Goal: Information Seeking & Learning: Find specific fact

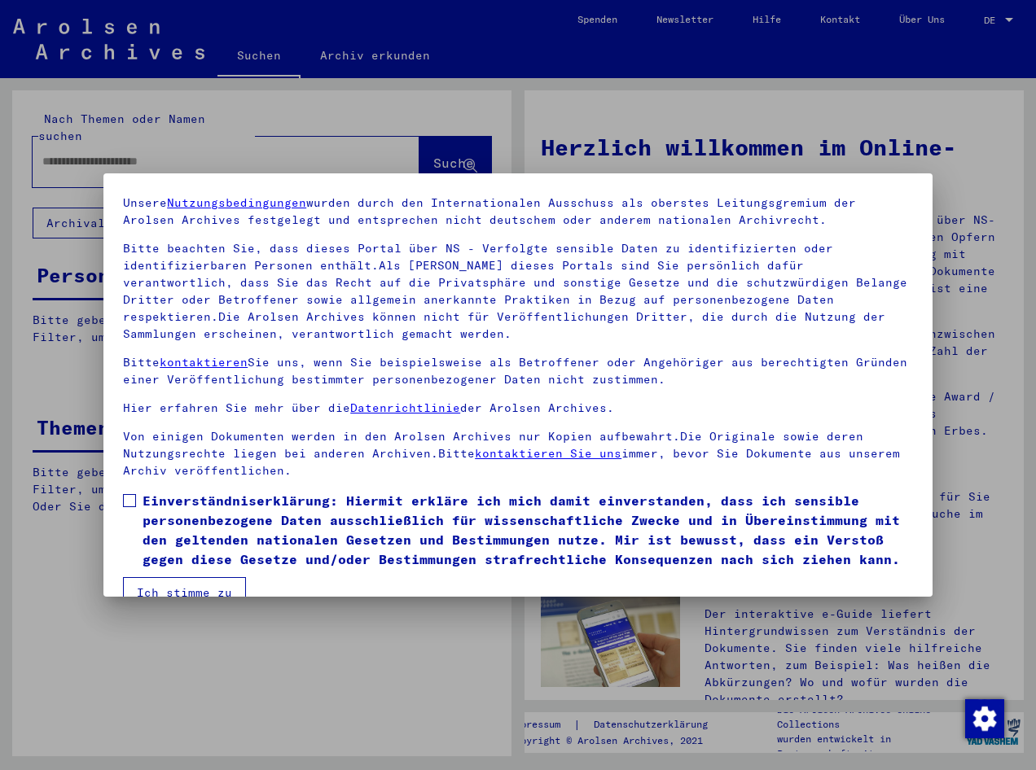
scroll to position [81, 0]
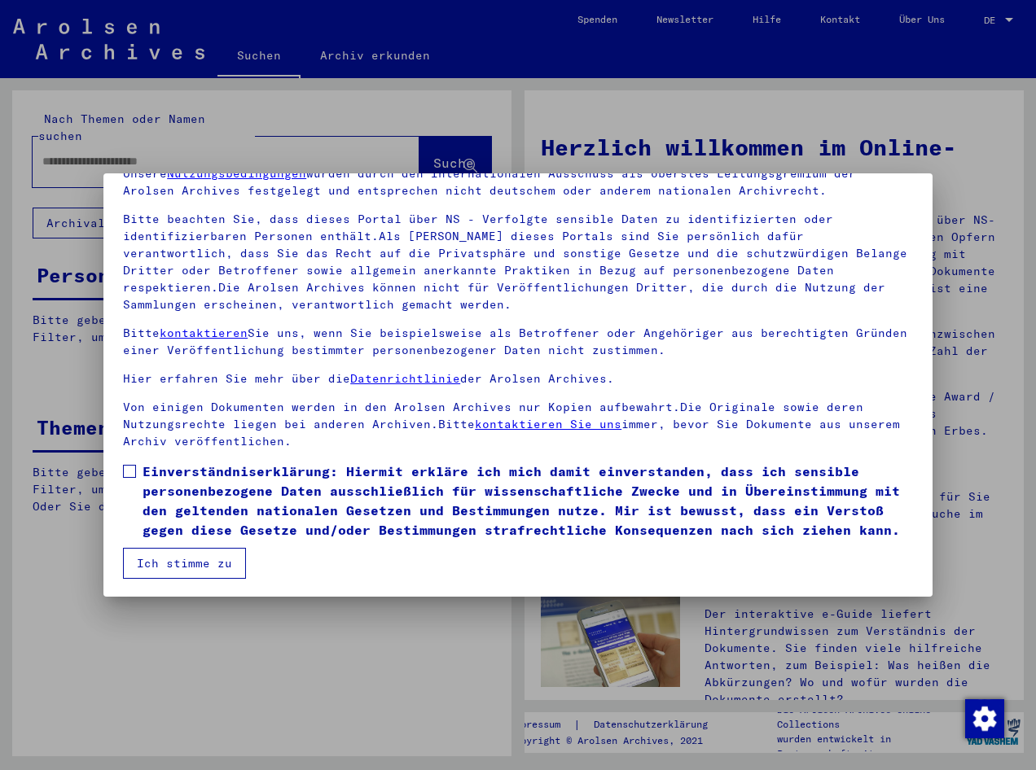
drag, startPoint x: 126, startPoint y: 470, endPoint x: 141, endPoint y: 489, distance: 24.4
click at [126, 470] on span at bounding box center [129, 471] width 13 height 13
click at [190, 560] on button "Ich stimme zu" at bounding box center [184, 563] width 123 height 31
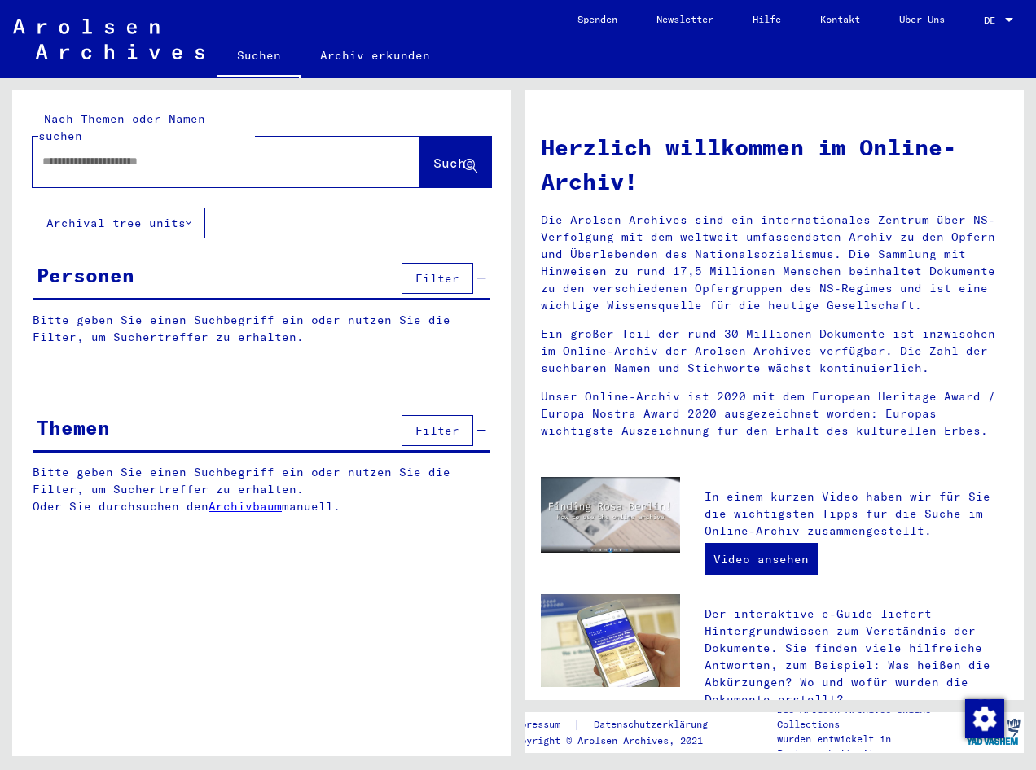
paste input "********"
click at [433, 155] on span "Suche" at bounding box center [453, 163] width 41 height 16
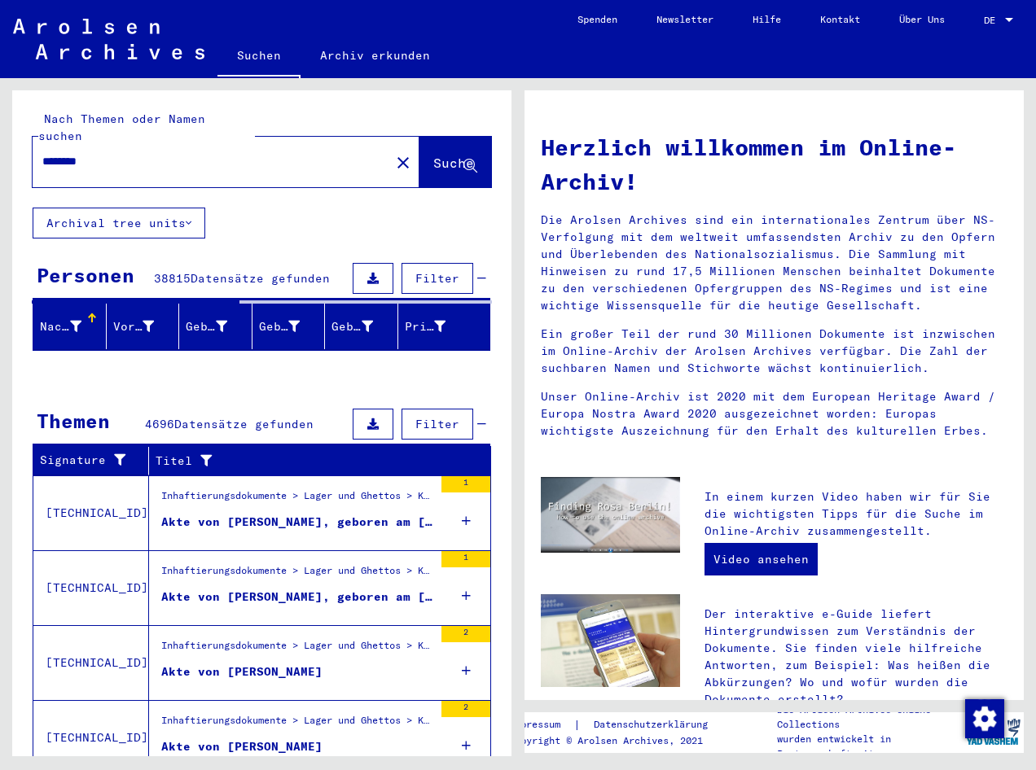
click at [143, 153] on input "********" at bounding box center [206, 161] width 328 height 17
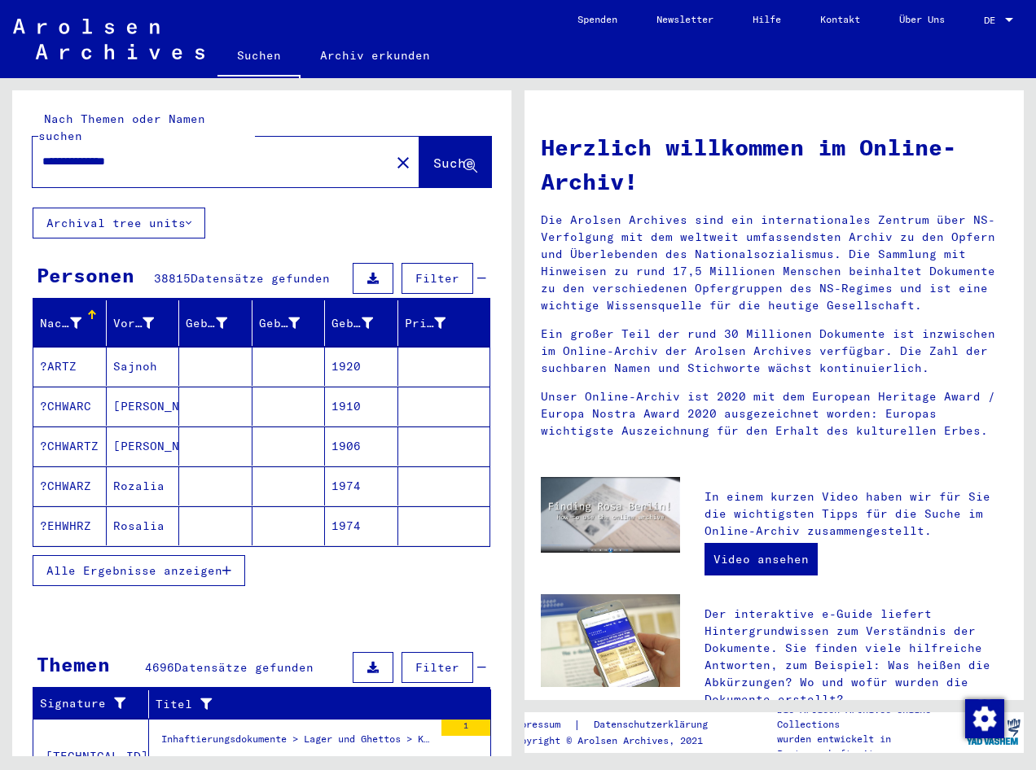
click at [134, 153] on input "**********" at bounding box center [206, 161] width 328 height 17
type input "**********"
click at [419, 156] on button "Suche" at bounding box center [455, 162] width 72 height 50
drag, startPoint x: 678, startPoint y: 176, endPoint x: 636, endPoint y: 213, distance: 56.5
click at [680, 176] on h1 "Herzlich willkommen im Online-Archiv!" at bounding box center [774, 164] width 467 height 68
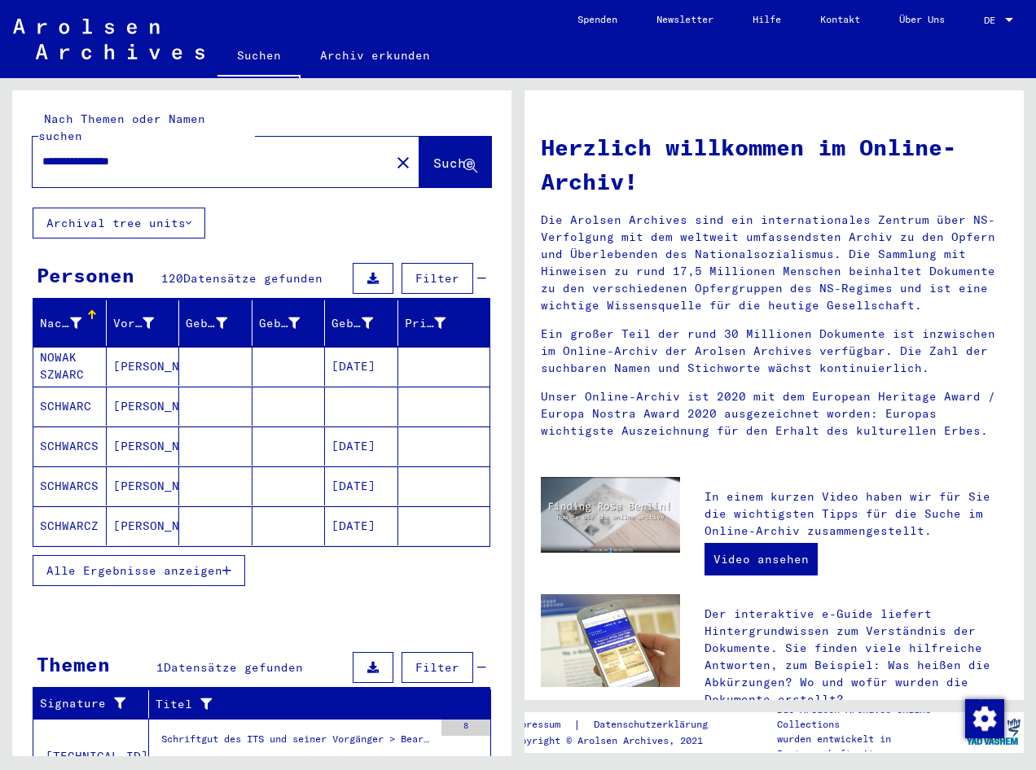
click at [233, 555] on button "Alle Ergebnisse anzeigen" at bounding box center [139, 570] width 213 height 31
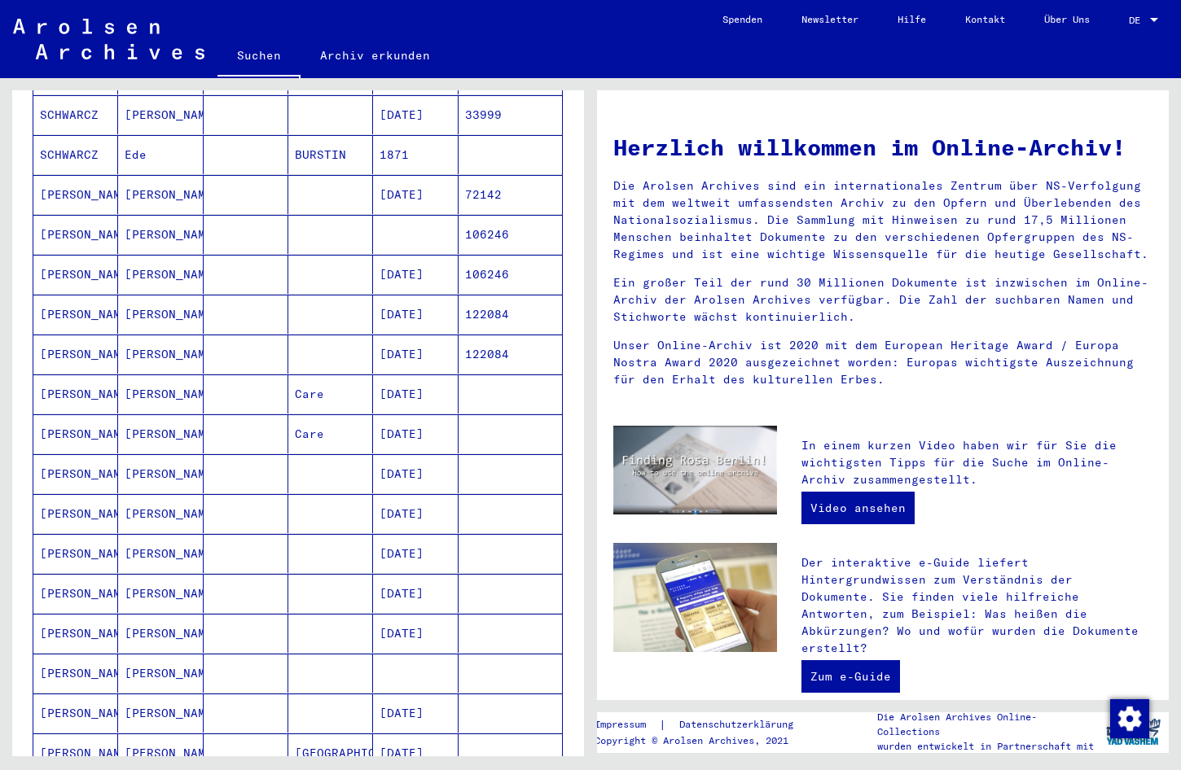
scroll to position [489, 0]
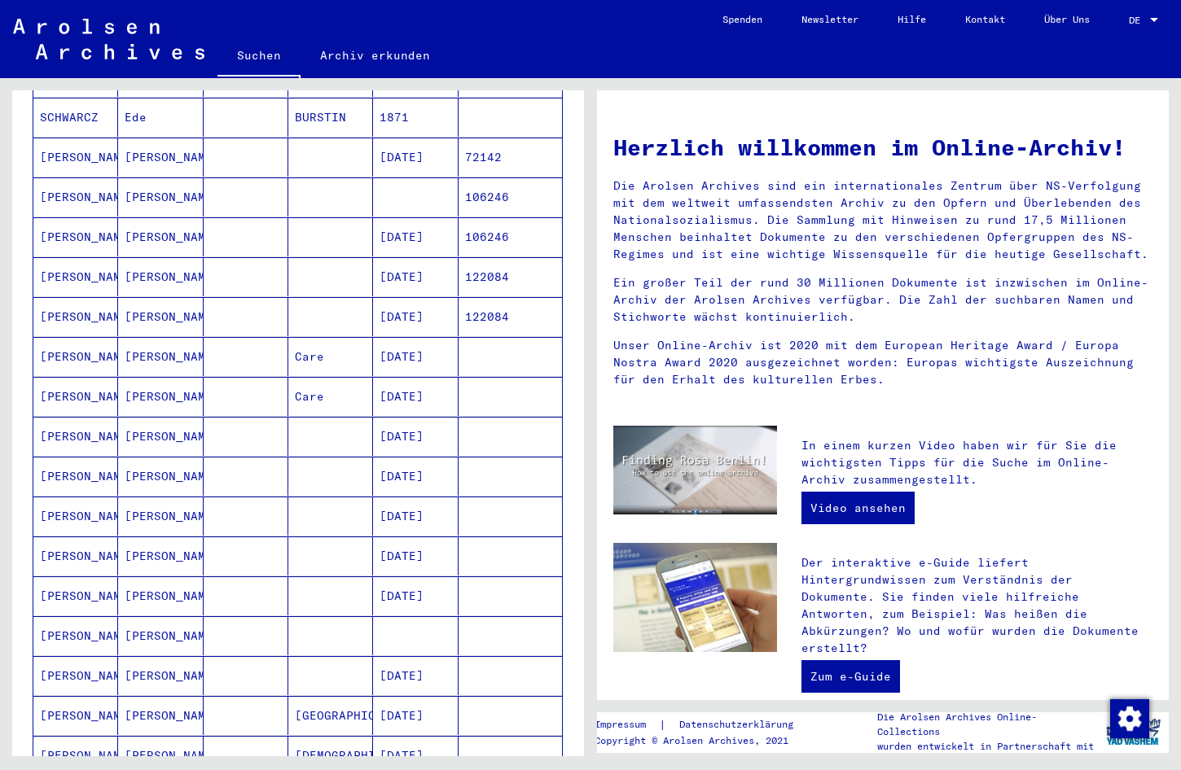
click at [415, 502] on mat-cell "[DATE]" at bounding box center [415, 516] width 85 height 39
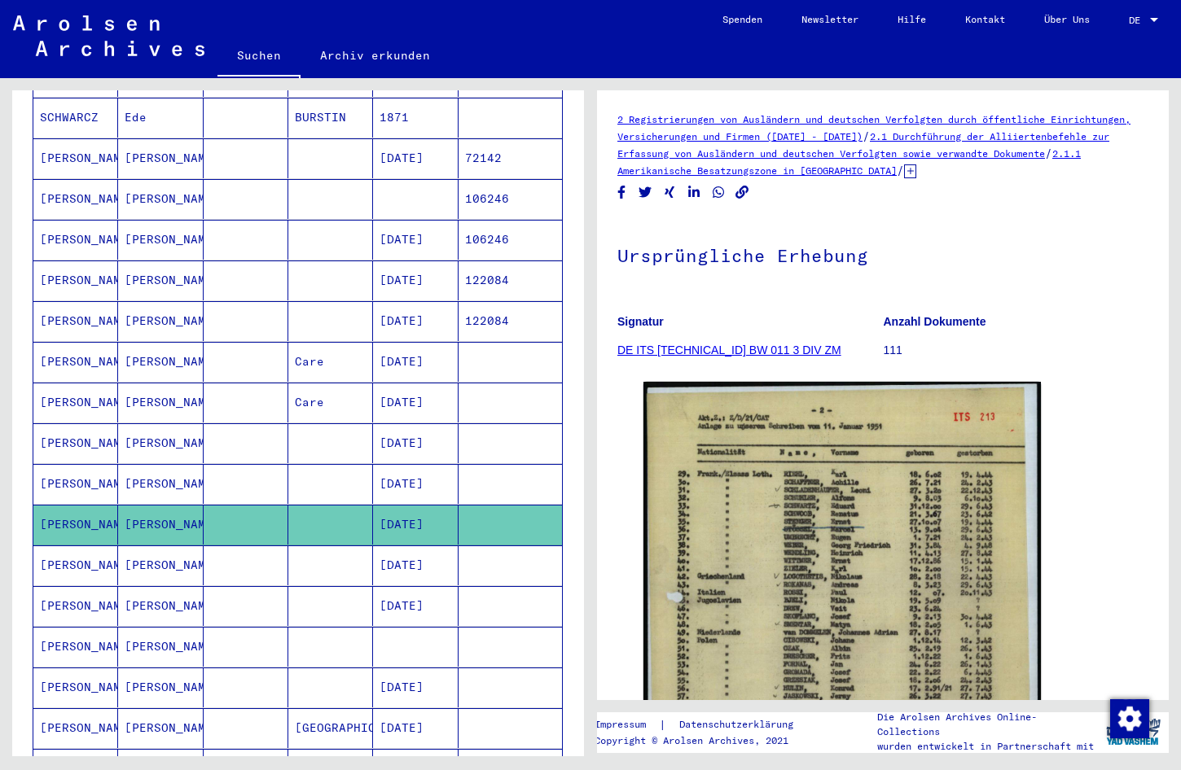
click at [406, 553] on mat-cell "[DATE]" at bounding box center [415, 566] width 85 height 40
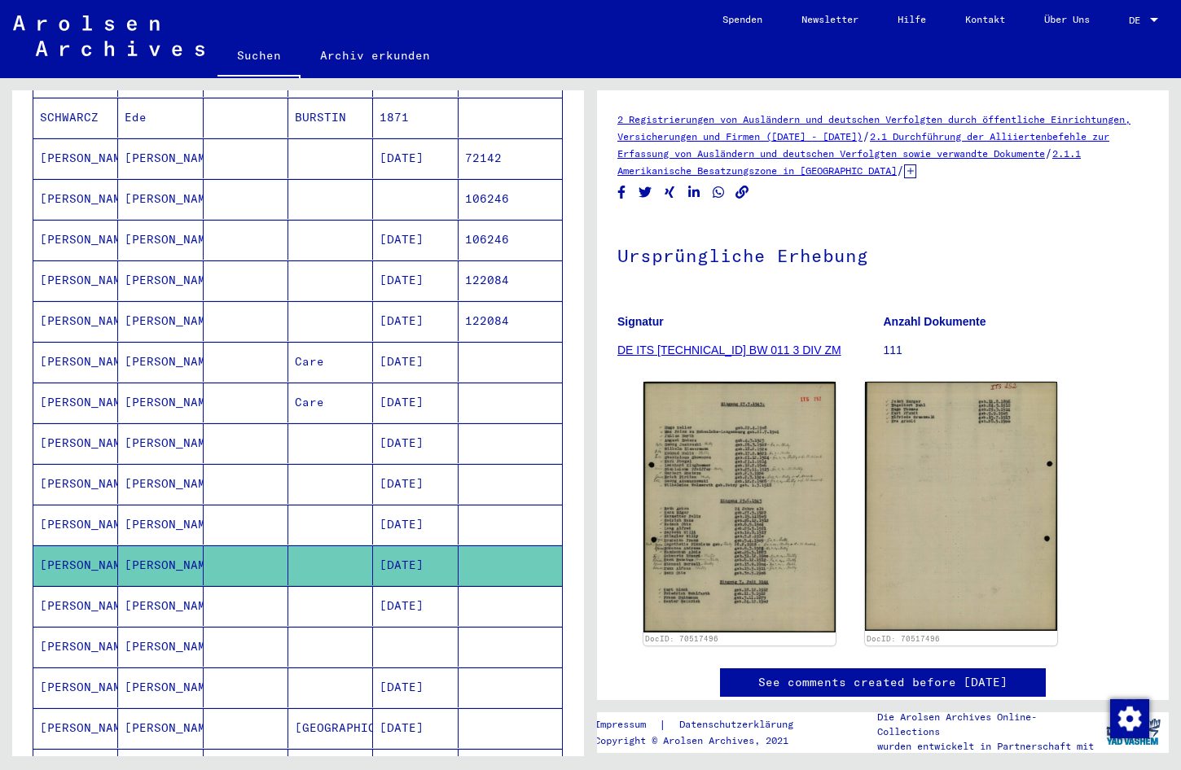
click at [401, 590] on mat-cell "[DATE]" at bounding box center [415, 606] width 85 height 40
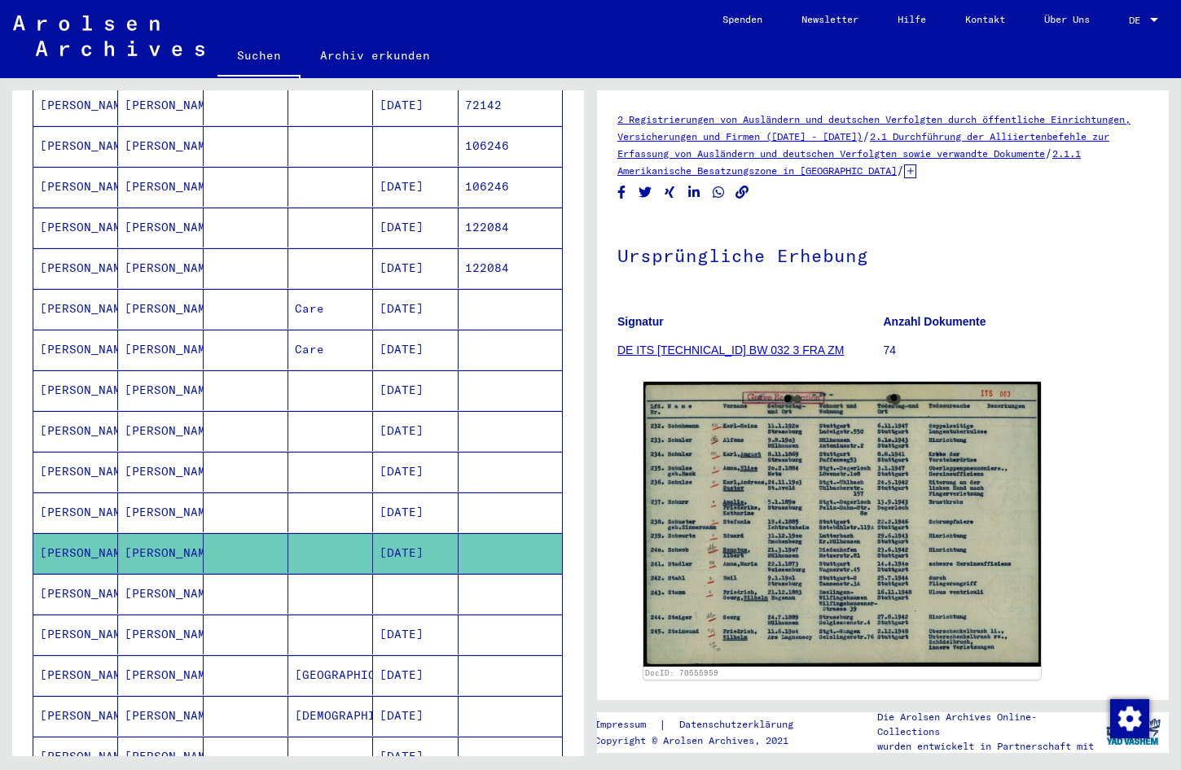
scroll to position [575, 0]
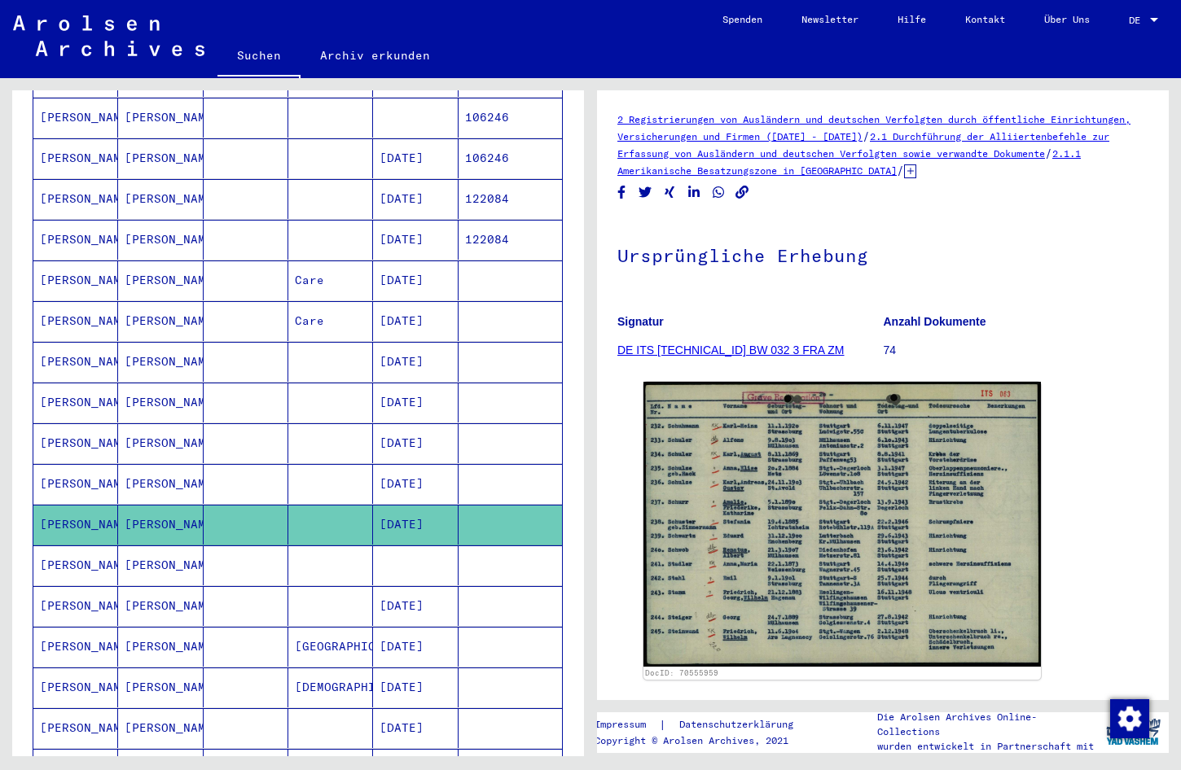
click at [403, 592] on mat-cell "[DATE]" at bounding box center [415, 606] width 85 height 40
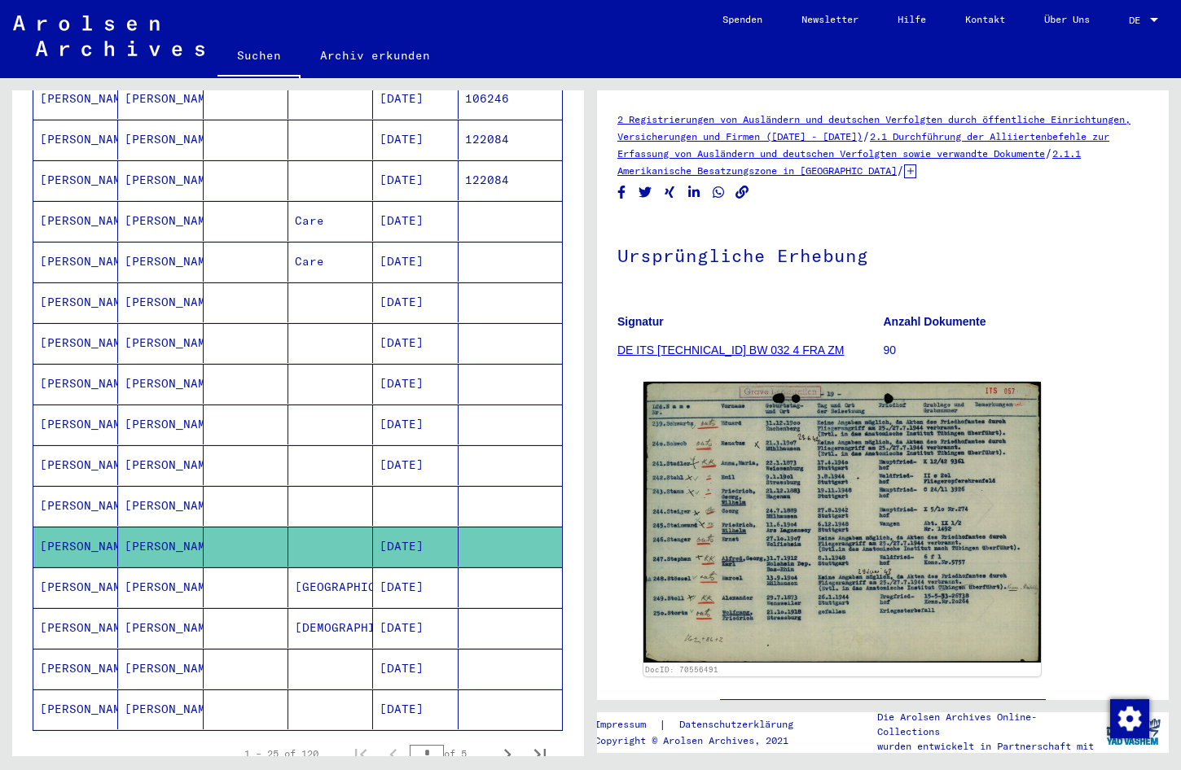
scroll to position [656, 0]
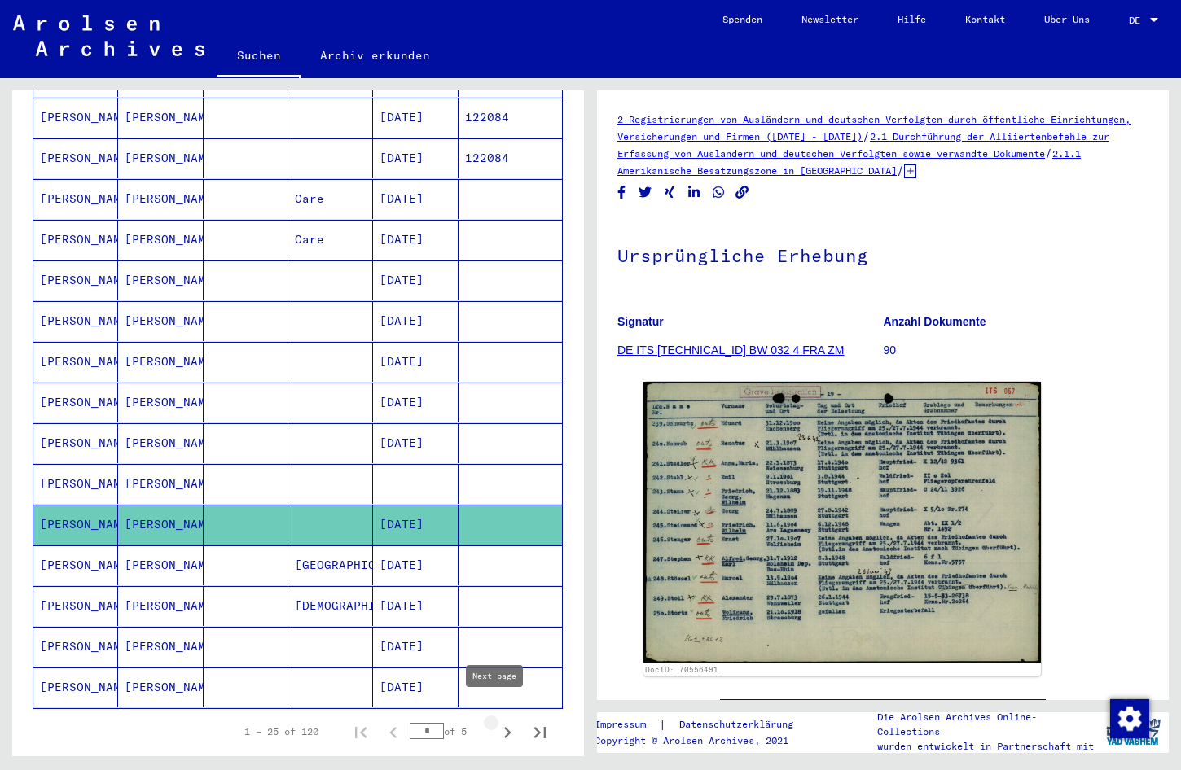
click at [496, 721] on icon "Next page" at bounding box center [507, 732] width 23 height 23
type input "*"
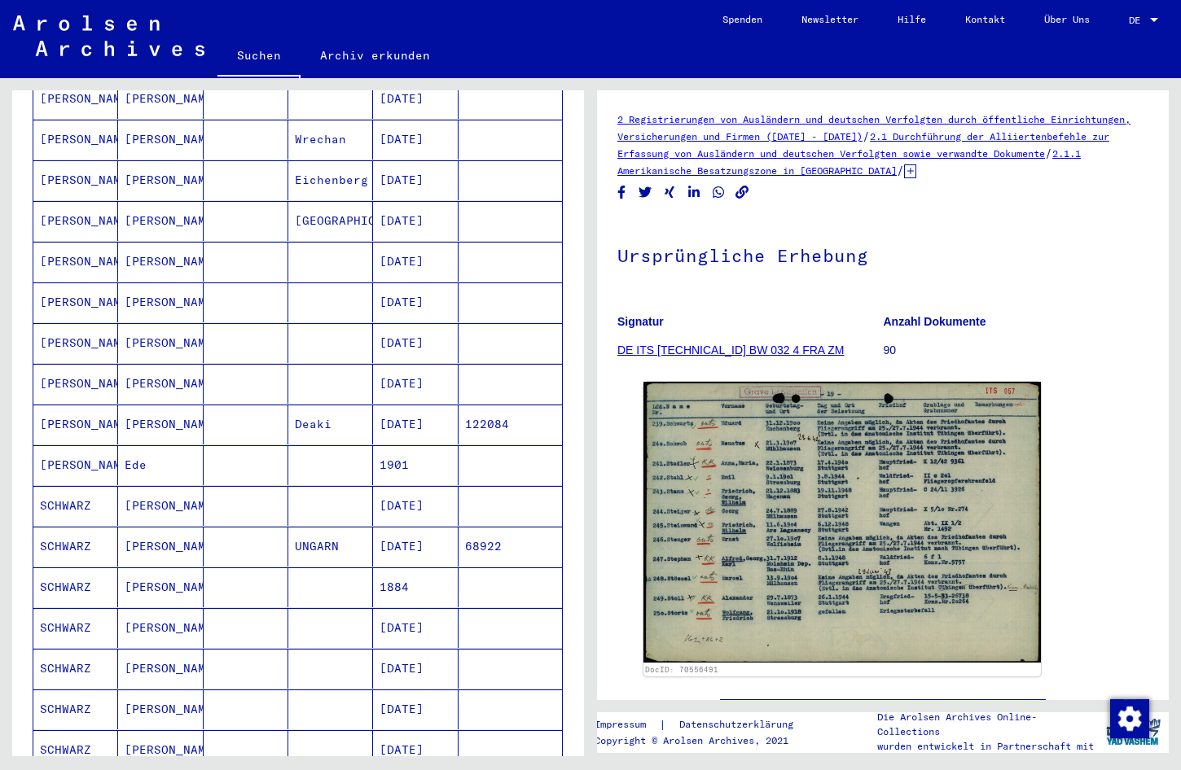
scroll to position [249, 0]
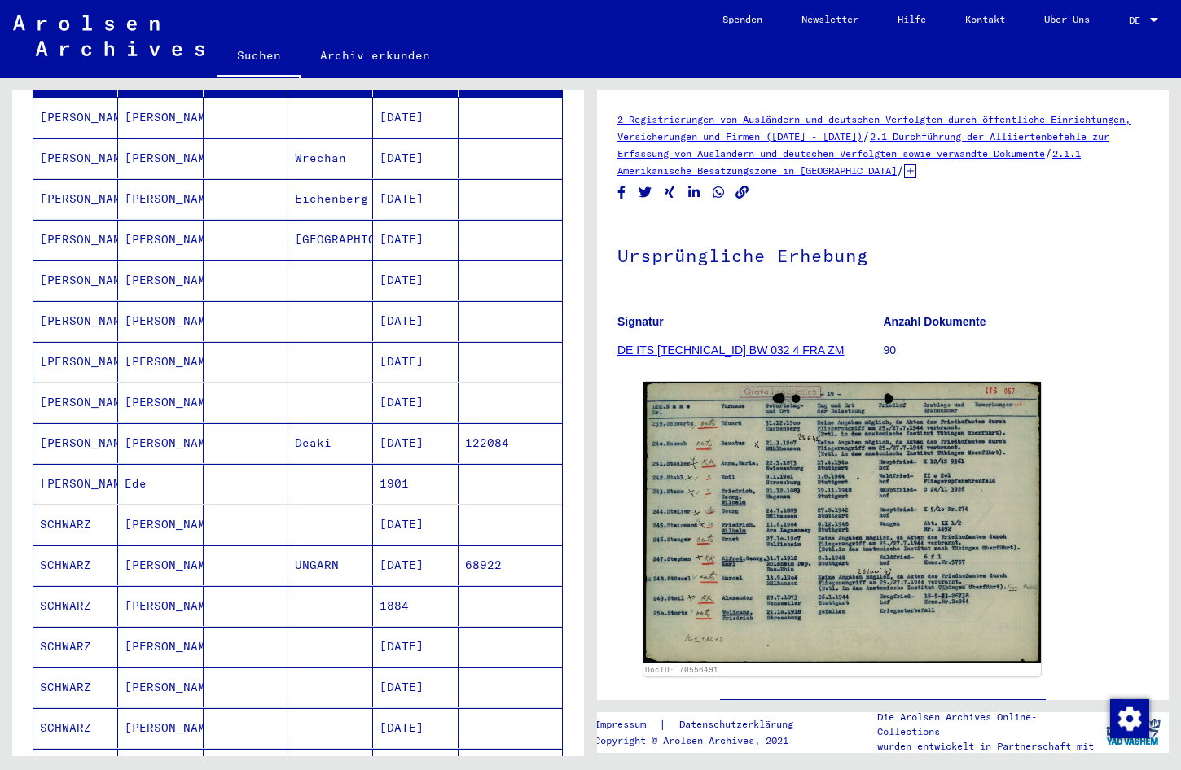
click at [408, 351] on mat-cell "[DATE]" at bounding box center [415, 362] width 85 height 40
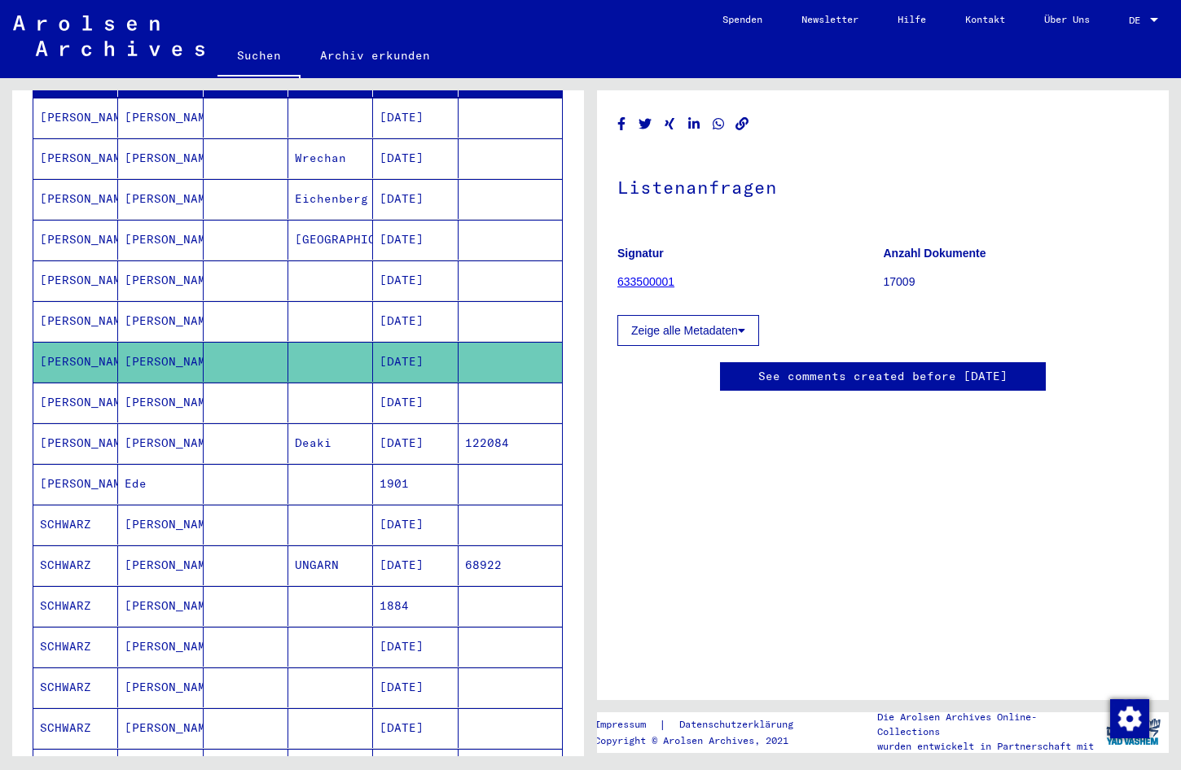
click at [423, 224] on mat-cell "[DATE]" at bounding box center [415, 240] width 85 height 40
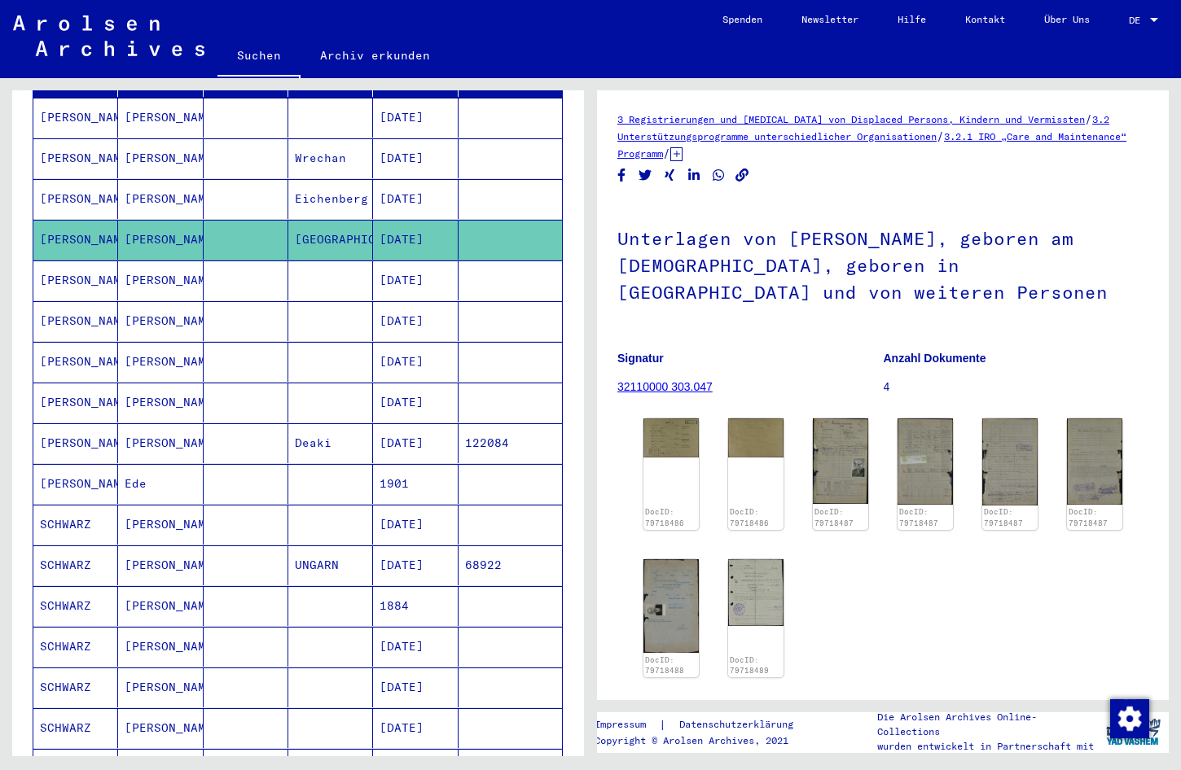
click at [427, 187] on mat-cell "[DATE]" at bounding box center [415, 199] width 85 height 40
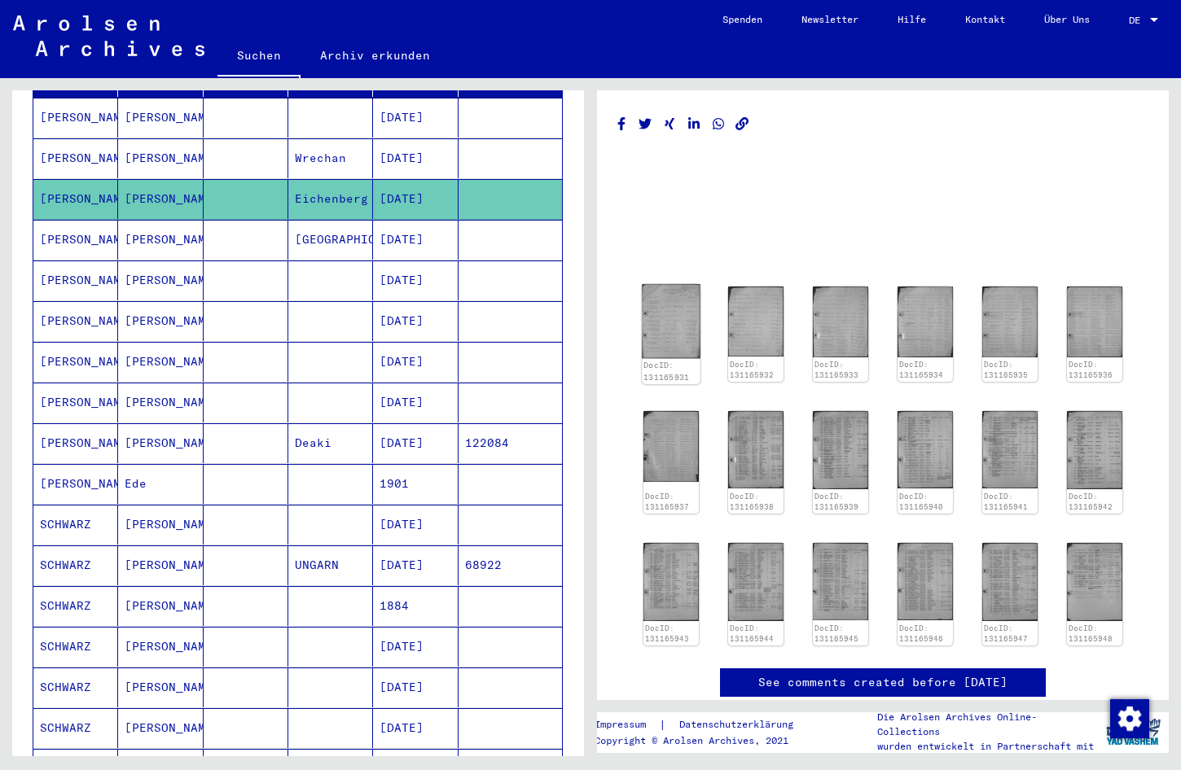
click at [686, 333] on img at bounding box center [671, 321] width 58 height 74
